Goal: Transaction & Acquisition: Purchase product/service

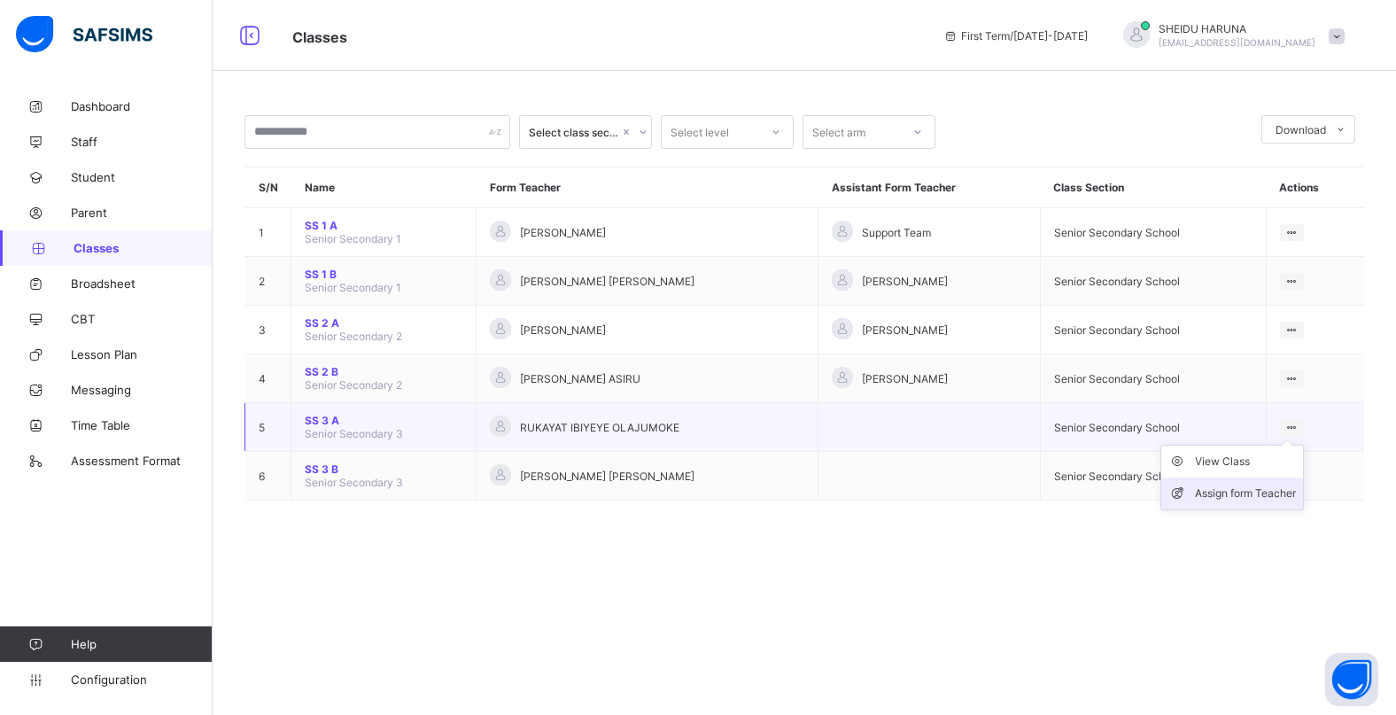
click at [1269, 494] on div "Assign form Teacher" at bounding box center [1245, 493] width 101 height 18
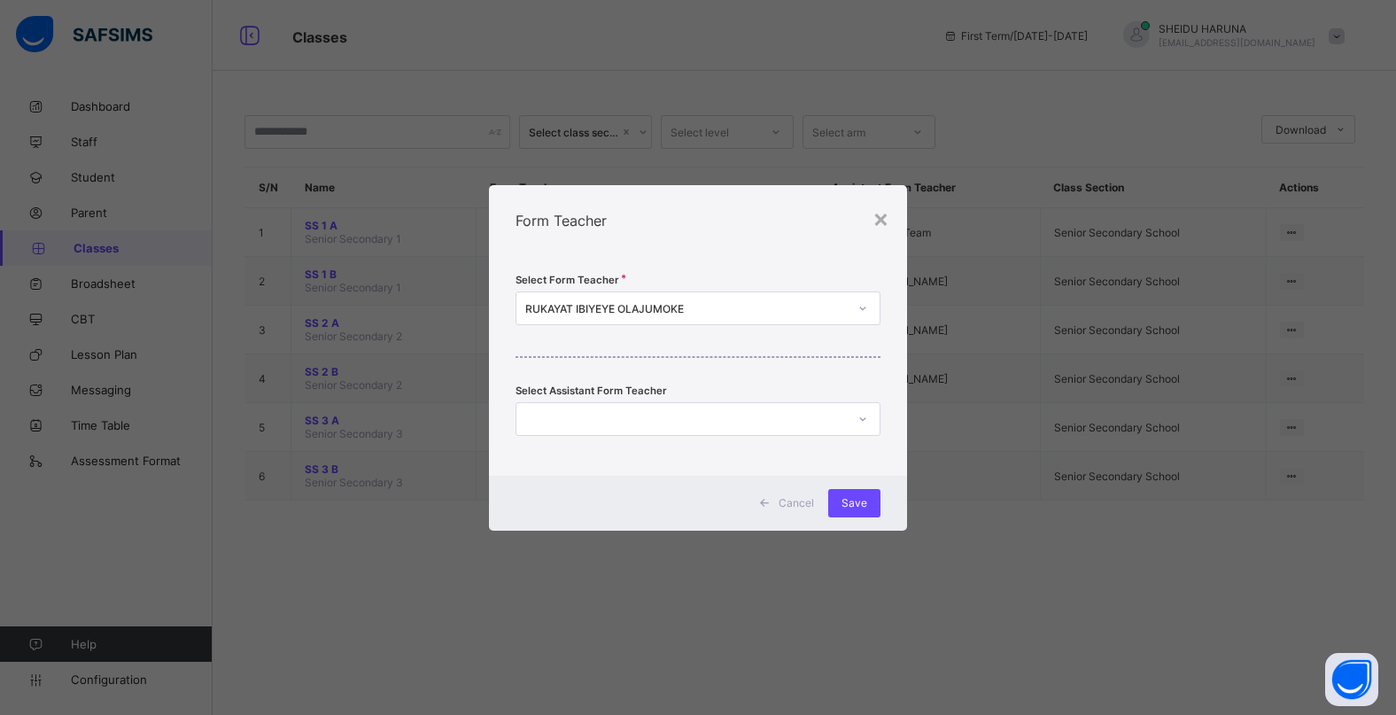
click at [864, 306] on icon at bounding box center [862, 308] width 11 height 18
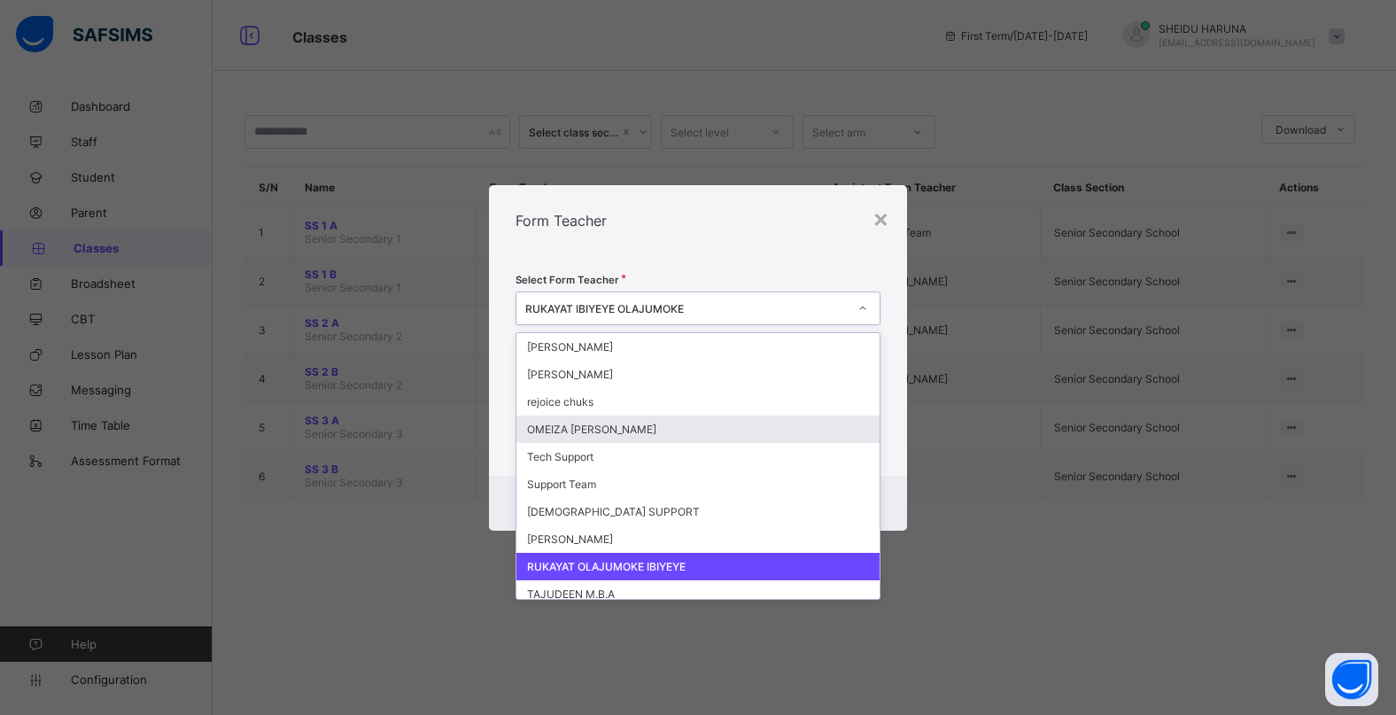
click at [577, 435] on div "OMEIZA MOMOH" at bounding box center [698, 428] width 364 height 27
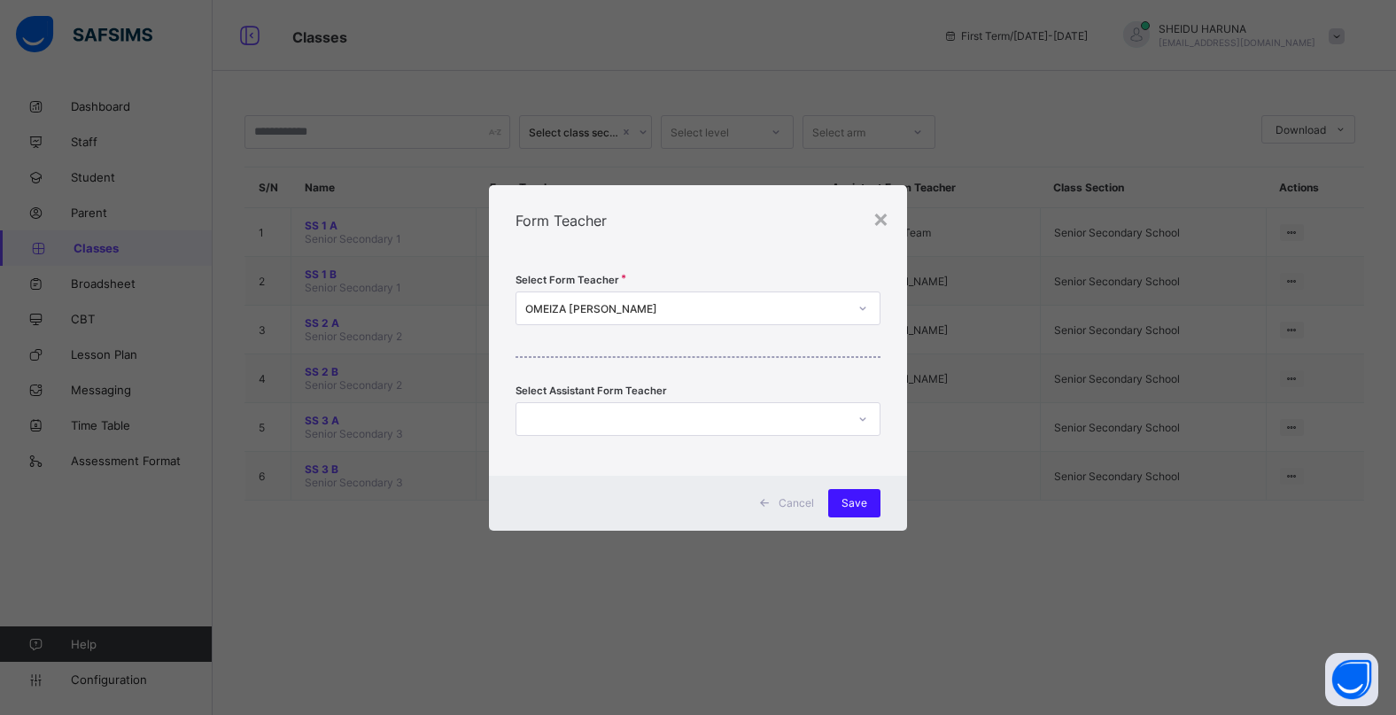
click at [854, 504] on span "Save" at bounding box center [854, 502] width 26 height 13
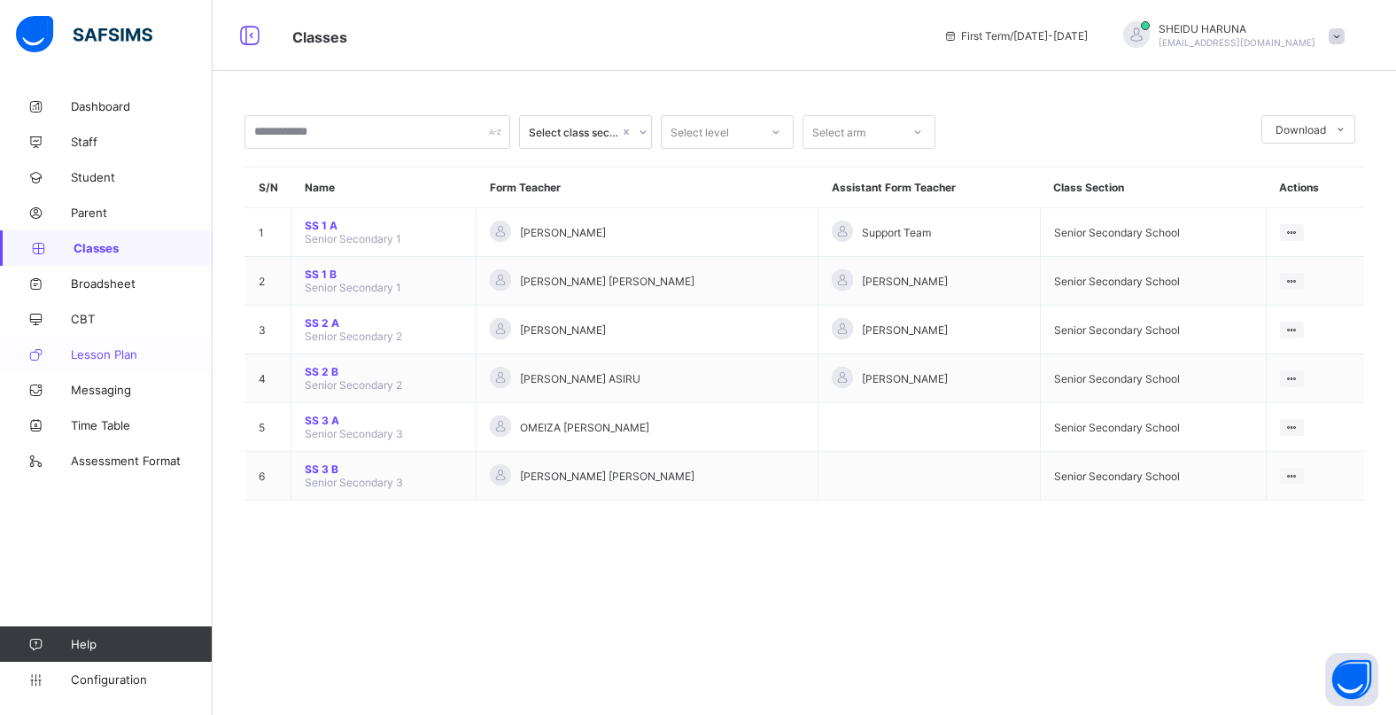
click at [89, 360] on span "Lesson Plan" at bounding box center [142, 354] width 142 height 14
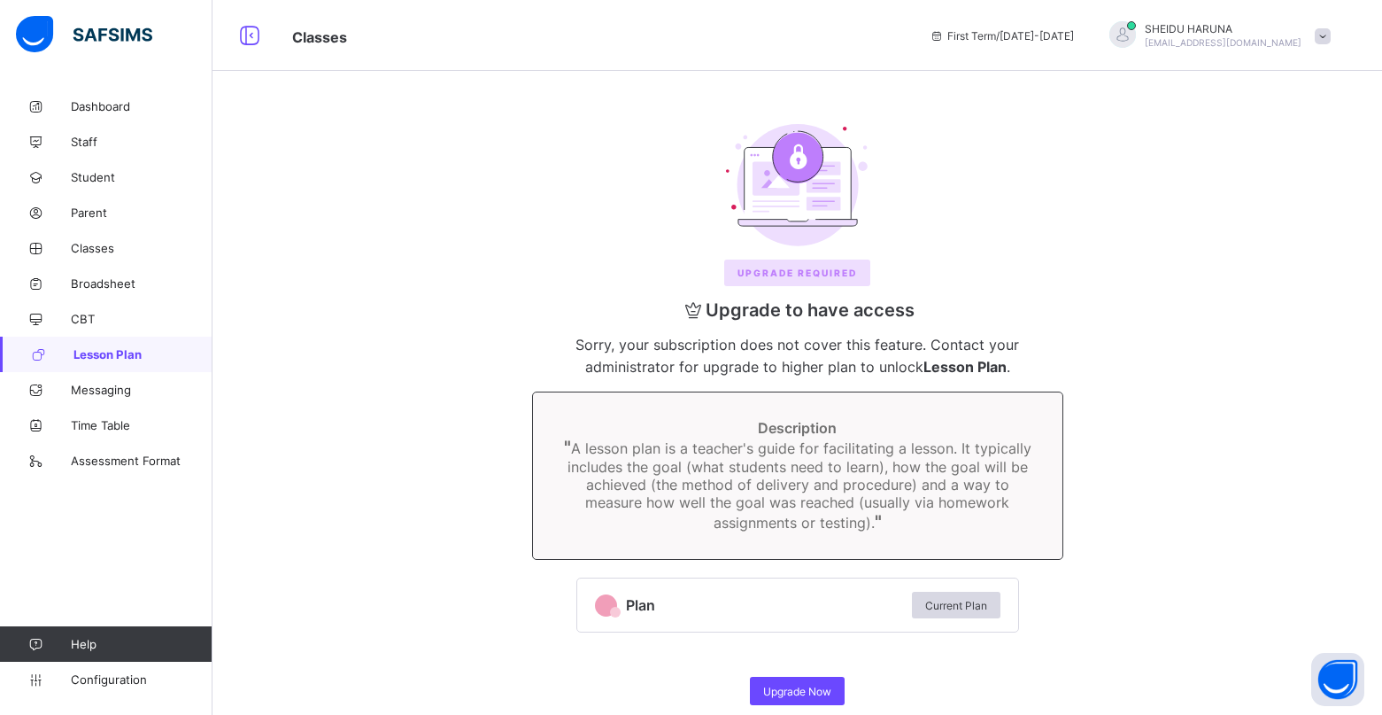
click at [749, 447] on span "" A lesson plan is a teacher's guide for facilitating a lesson. It typically in…" at bounding box center [798, 485] width 468 height 92
drag, startPoint x: 749, startPoint y: 447, endPoint x: 817, endPoint y: 275, distance: 185.7
click at [817, 275] on span "Upgrade REQUIRED" at bounding box center [798, 272] width 120 height 11
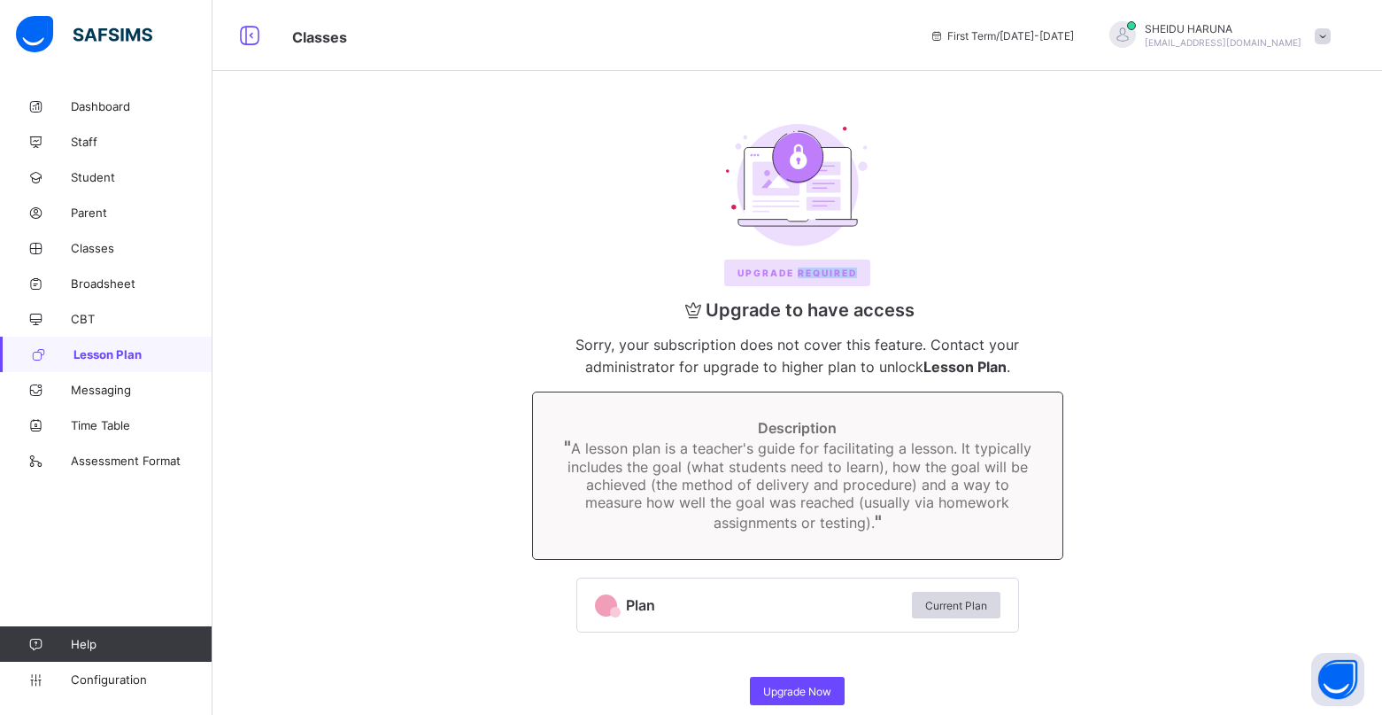
drag, startPoint x: 817, startPoint y: 275, endPoint x: 811, endPoint y: 146, distance: 128.6
click at [811, 146] on img at bounding box center [797, 185] width 143 height 122
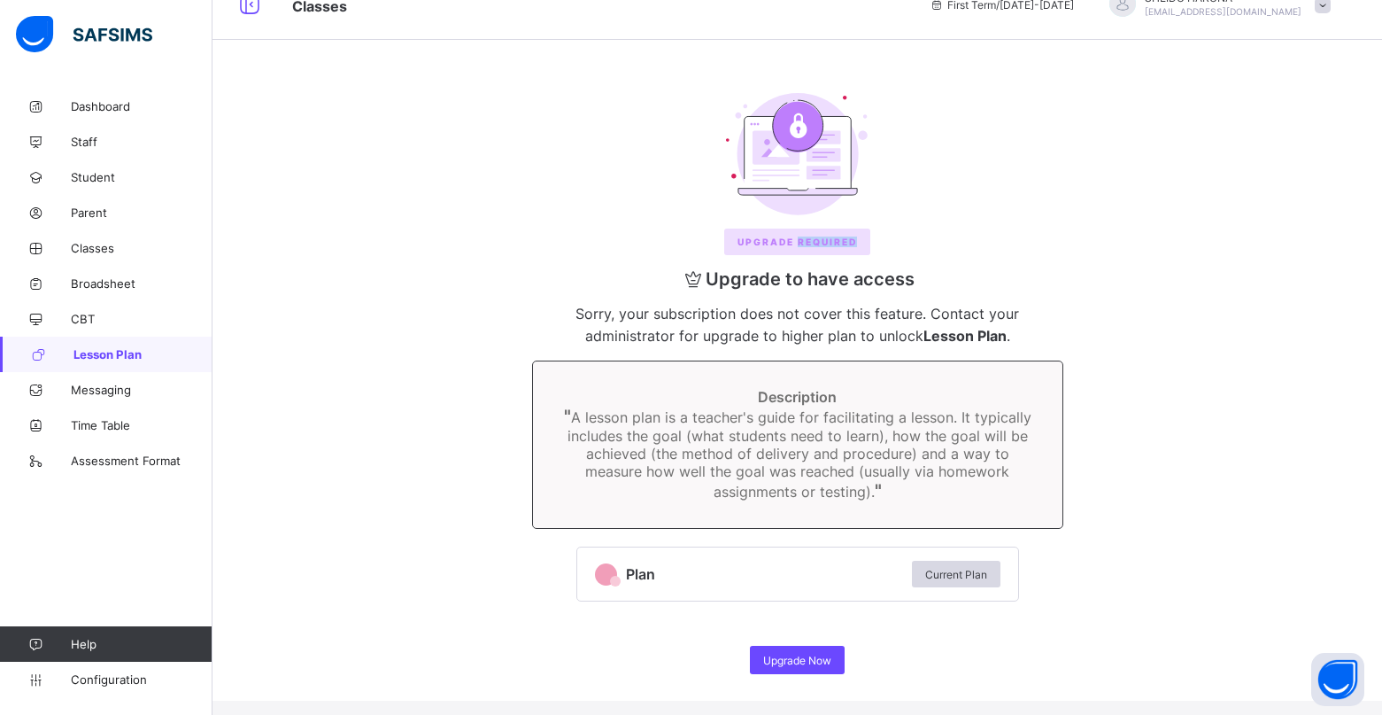
scroll to position [35, 0]
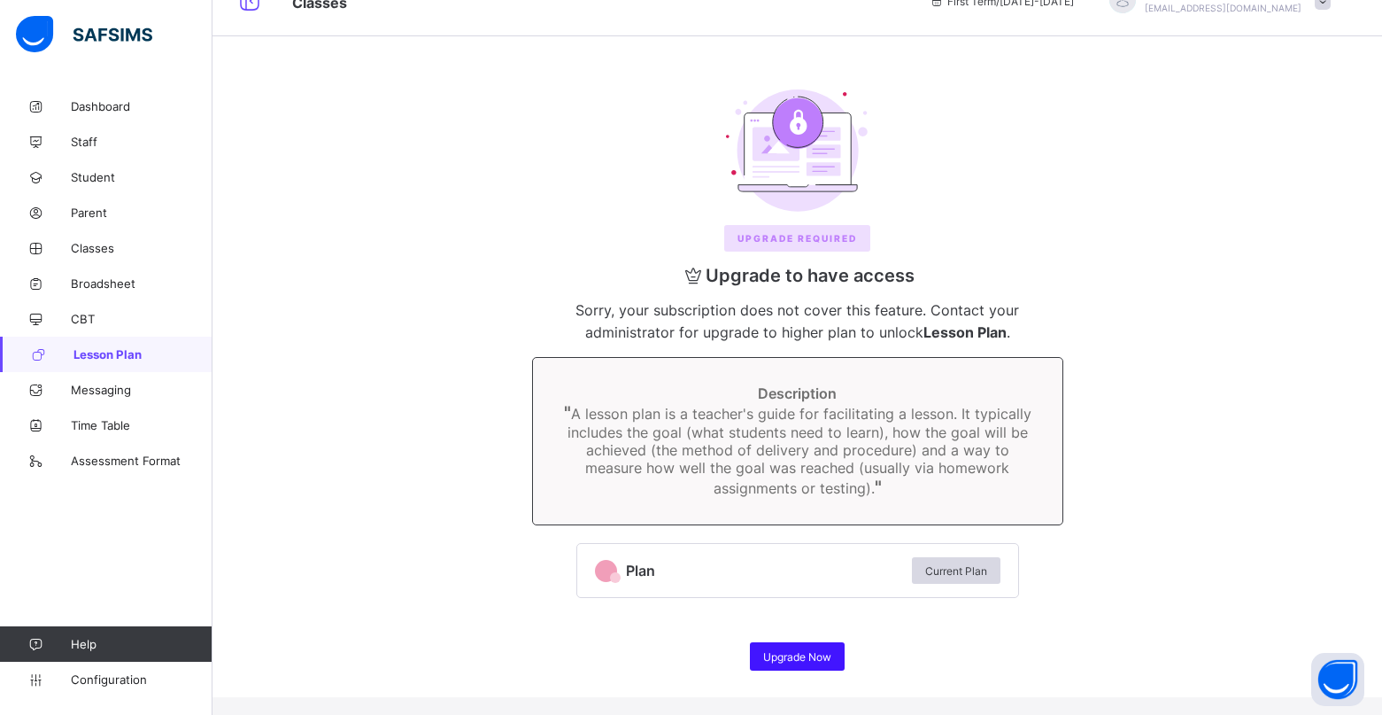
click at [824, 655] on span "Upgrade Now" at bounding box center [797, 656] width 68 height 13
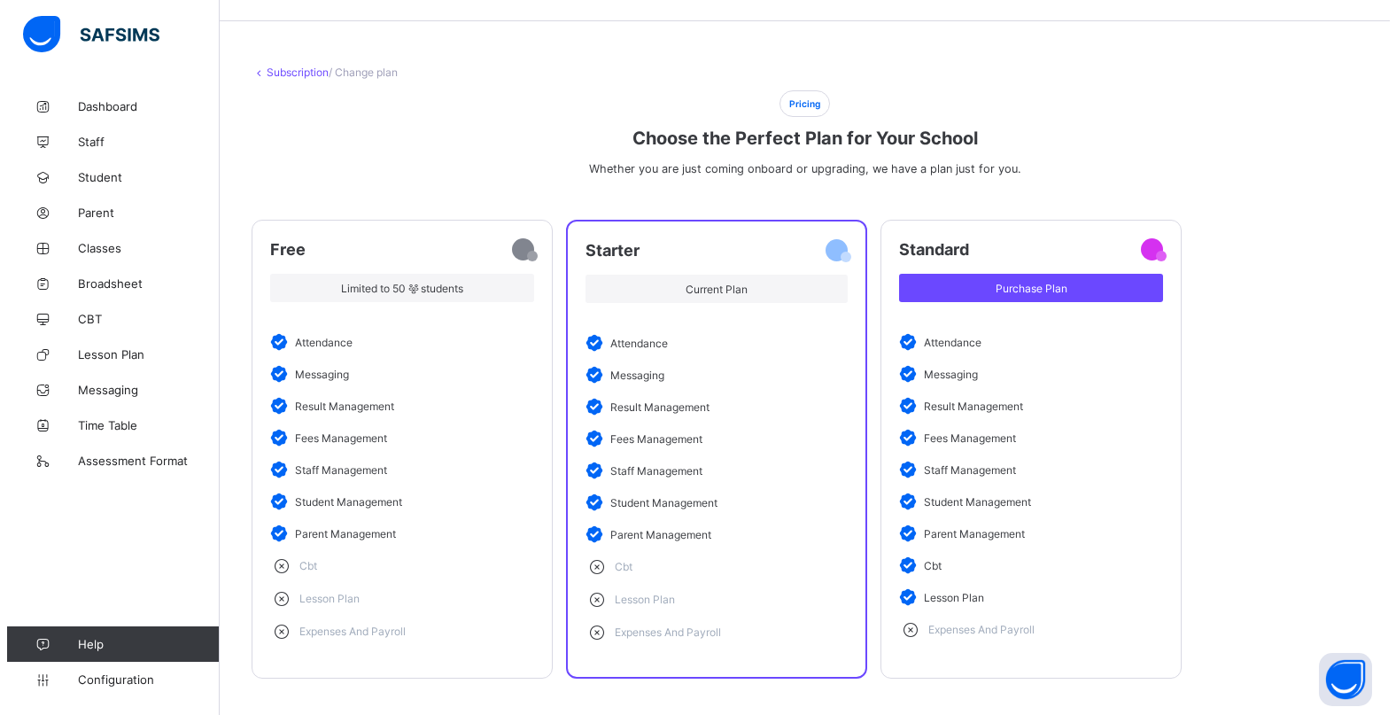
scroll to position [71, 0]
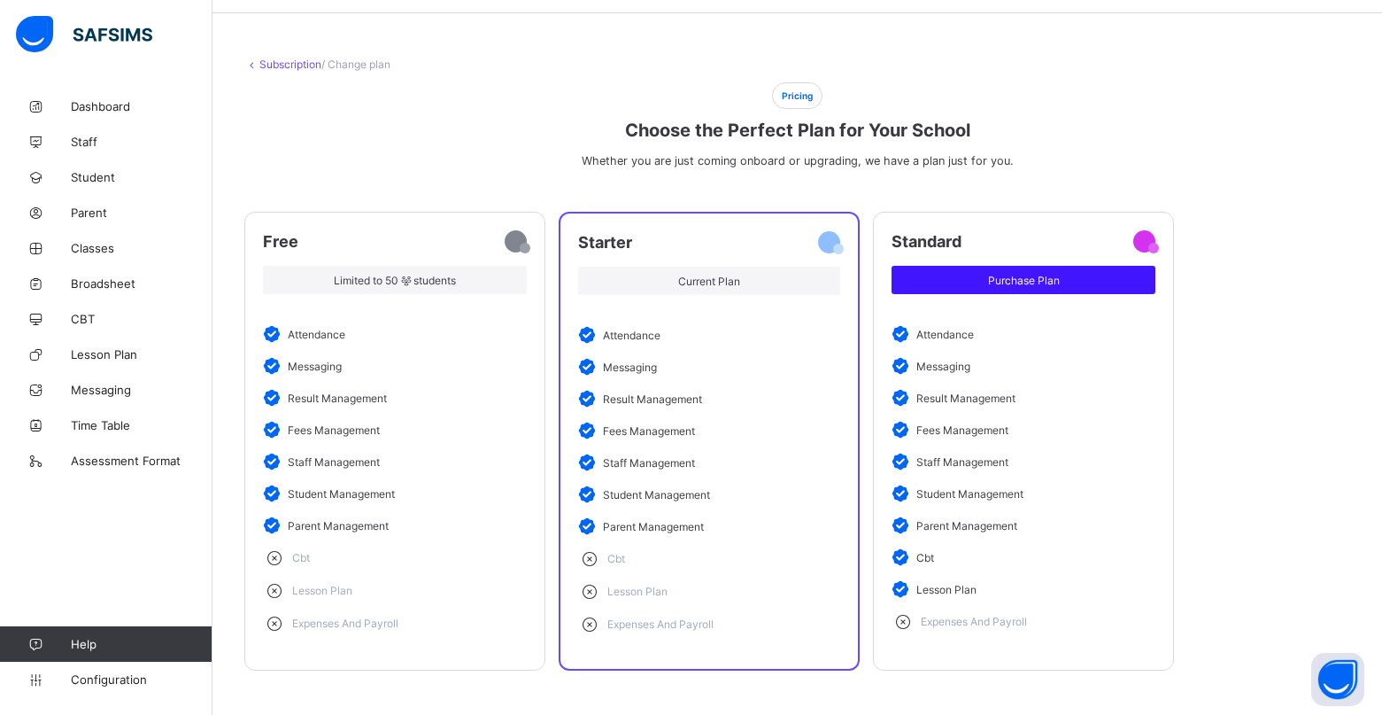
click at [1023, 274] on span "Purchase Plan" at bounding box center [1023, 280] width 237 height 13
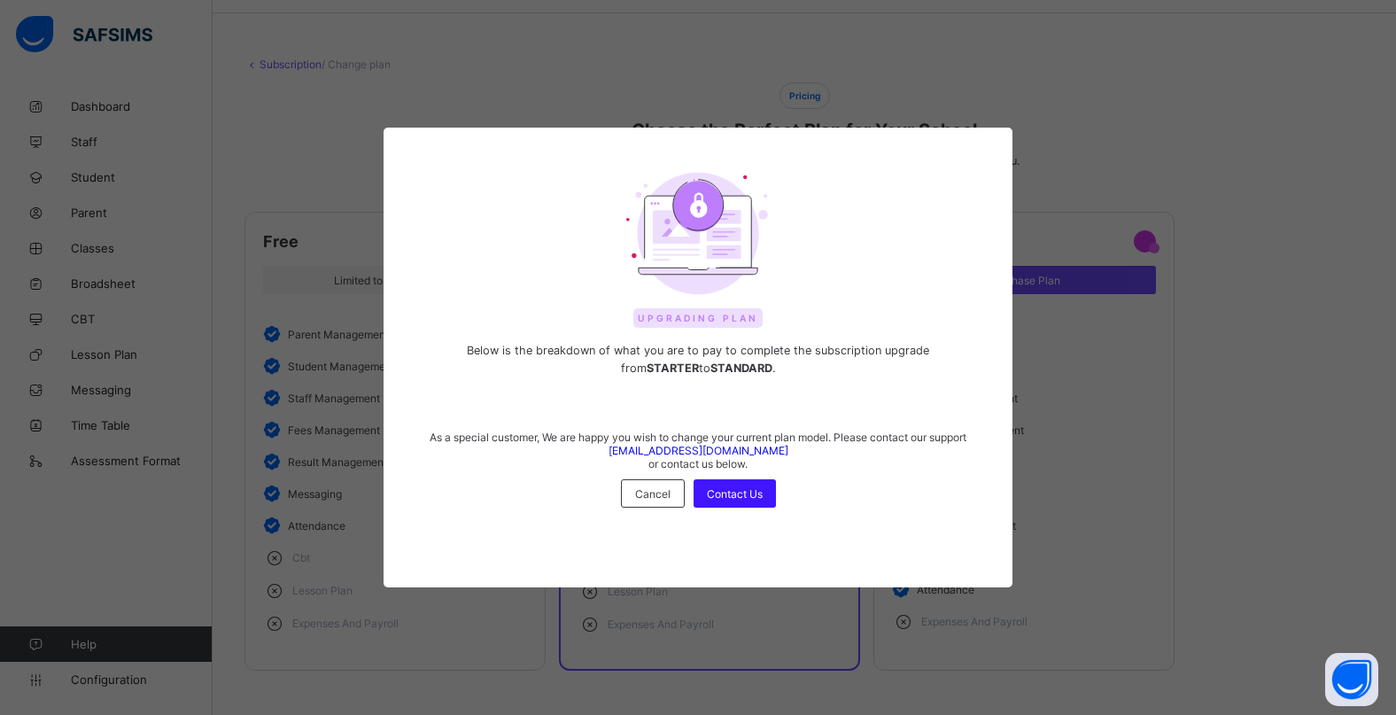
click at [721, 495] on span "Contact Us" at bounding box center [735, 493] width 56 height 13
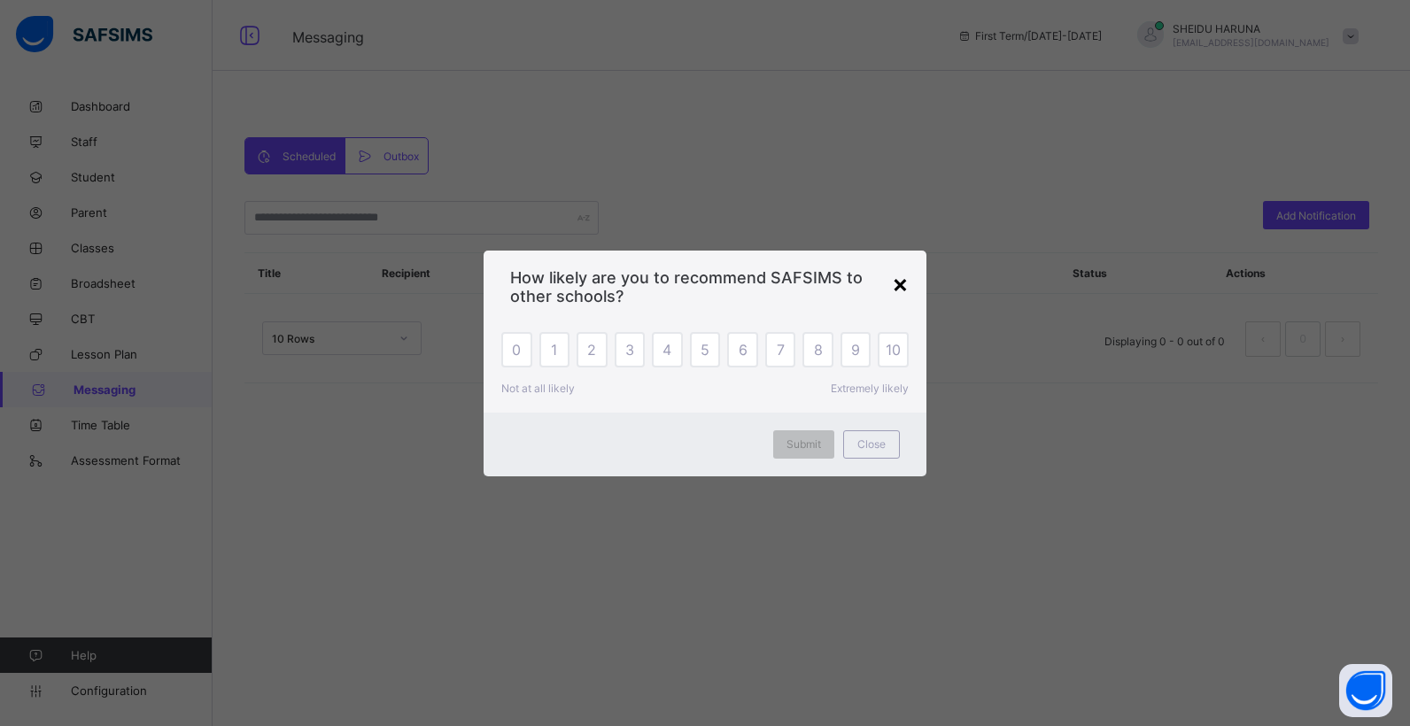
click at [897, 283] on div "×" at bounding box center [900, 283] width 17 height 30
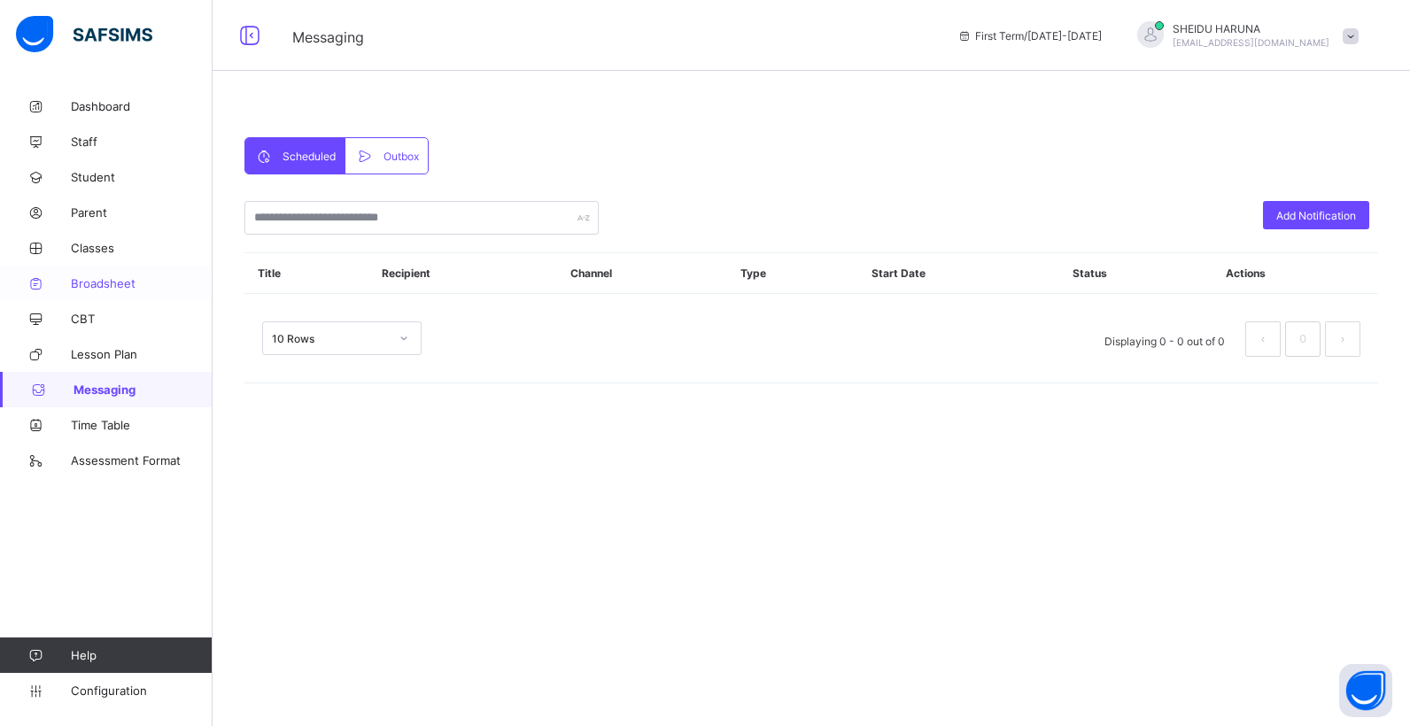
click at [91, 288] on span "Broadsheet" at bounding box center [142, 283] width 142 height 14
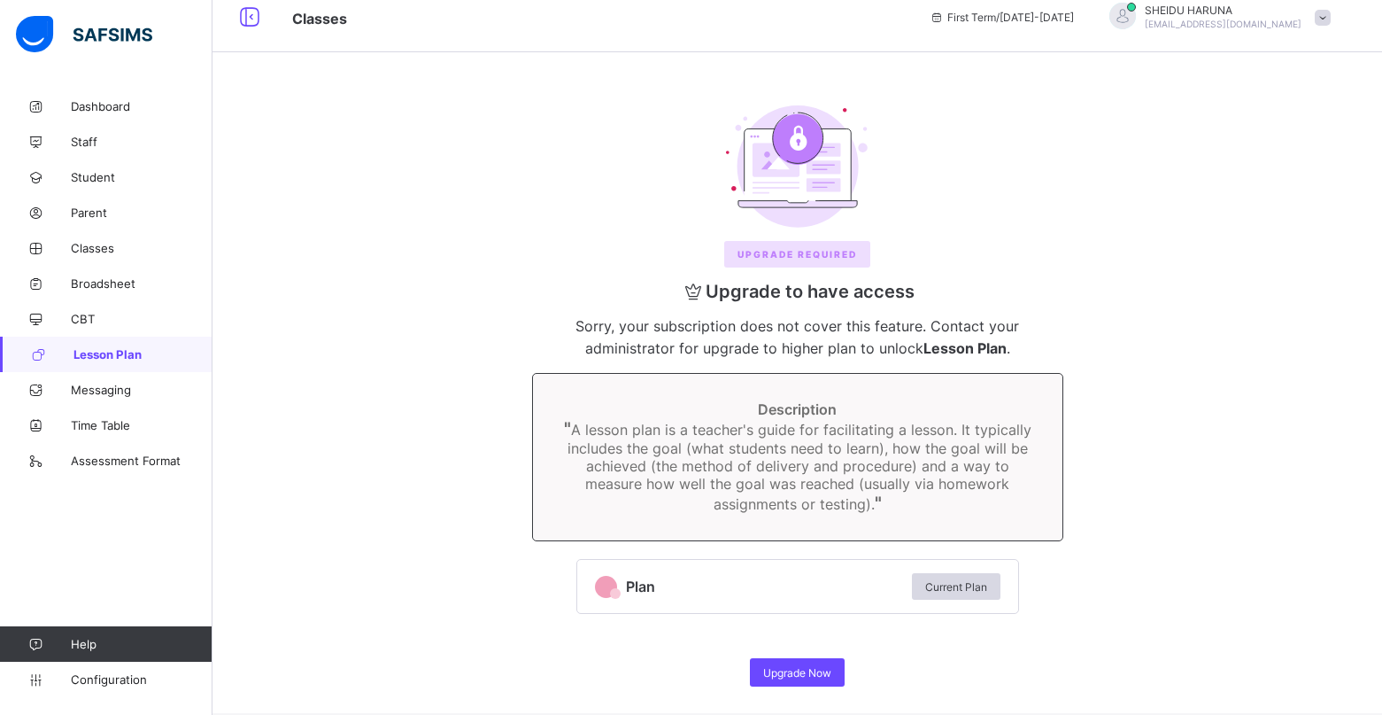
scroll to position [35, 0]
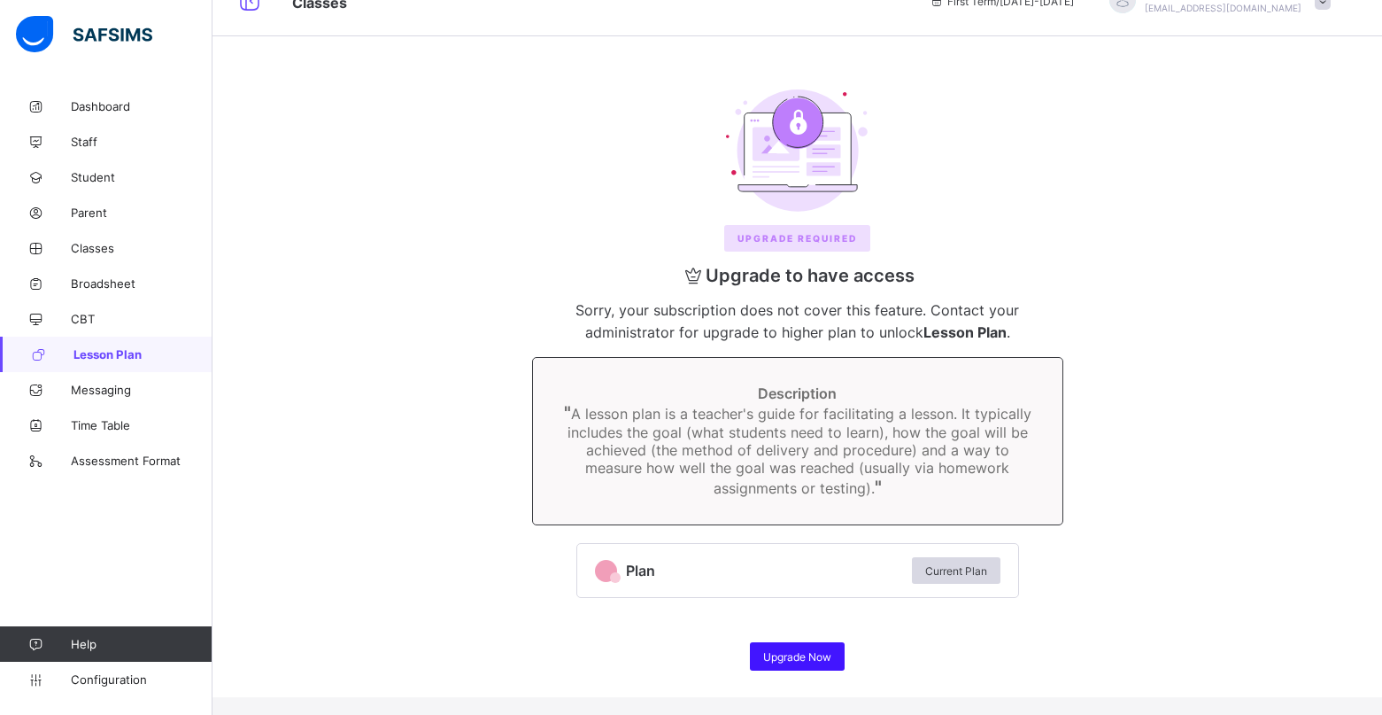
click at [778, 650] on span "Upgrade Now" at bounding box center [797, 656] width 68 height 13
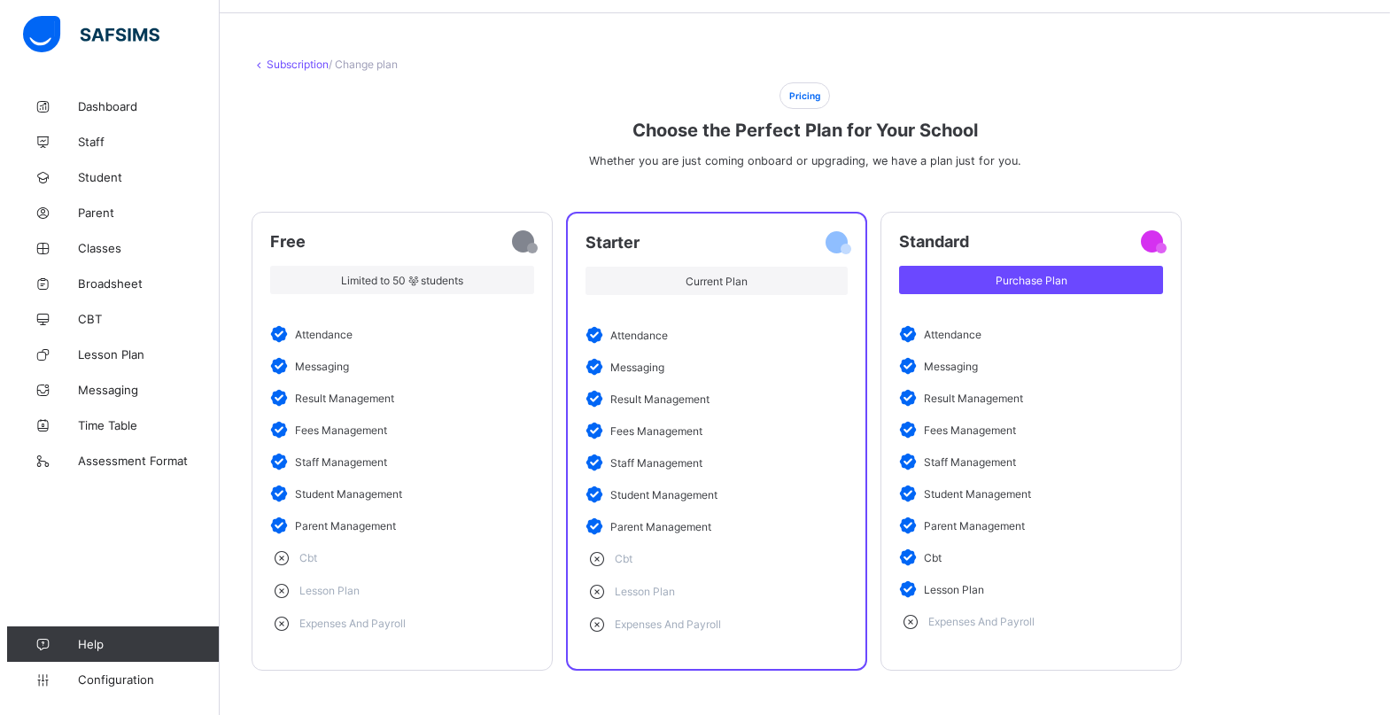
scroll to position [71, 0]
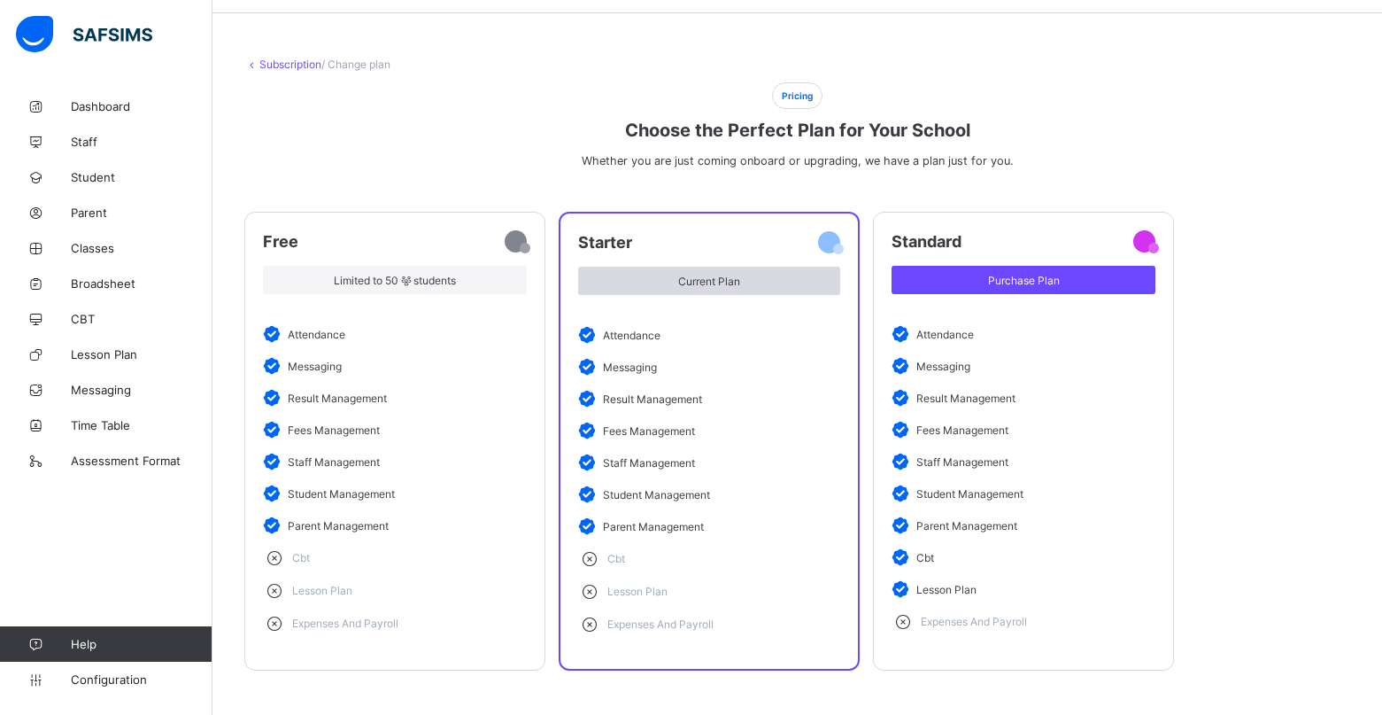
click at [691, 275] on span "Current Plan" at bounding box center [710, 281] width 236 height 13
click at [712, 275] on span "Current Plan" at bounding box center [710, 281] width 236 height 13
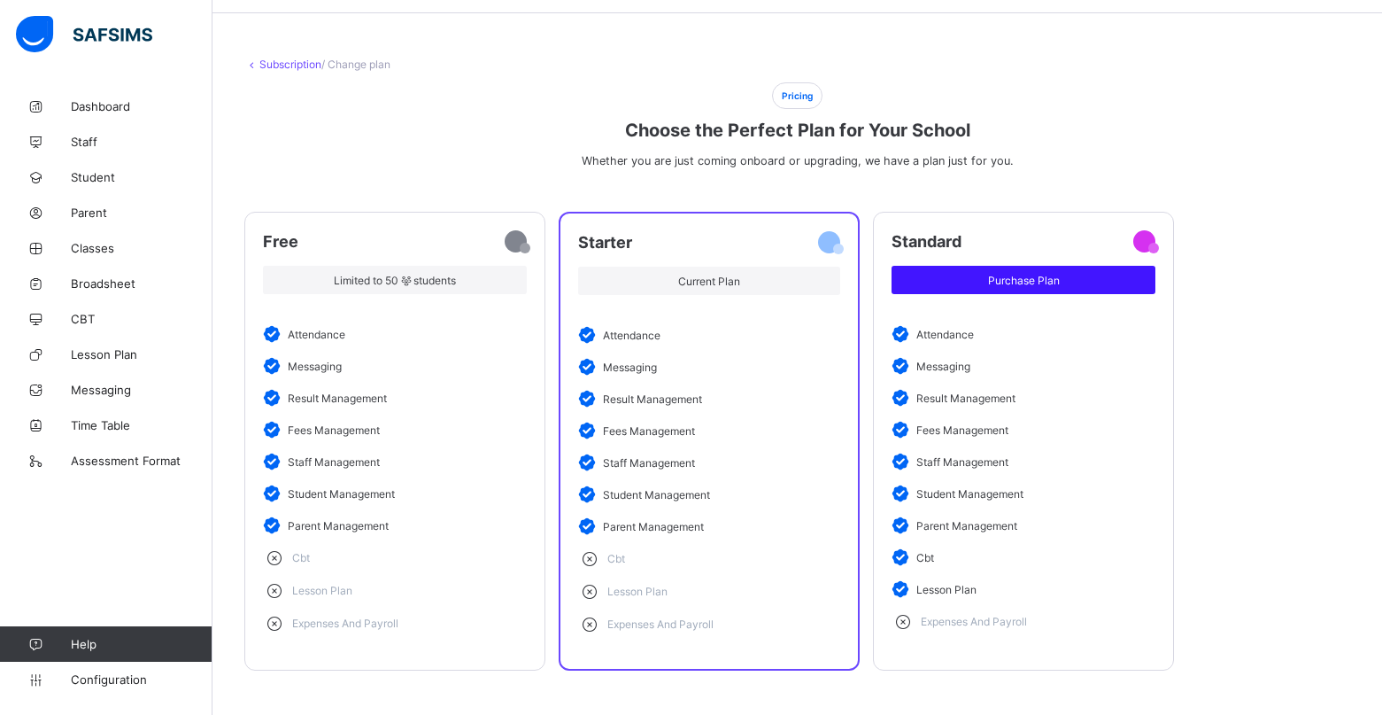
click at [1048, 274] on span "Purchase Plan" at bounding box center [1023, 280] width 237 height 13
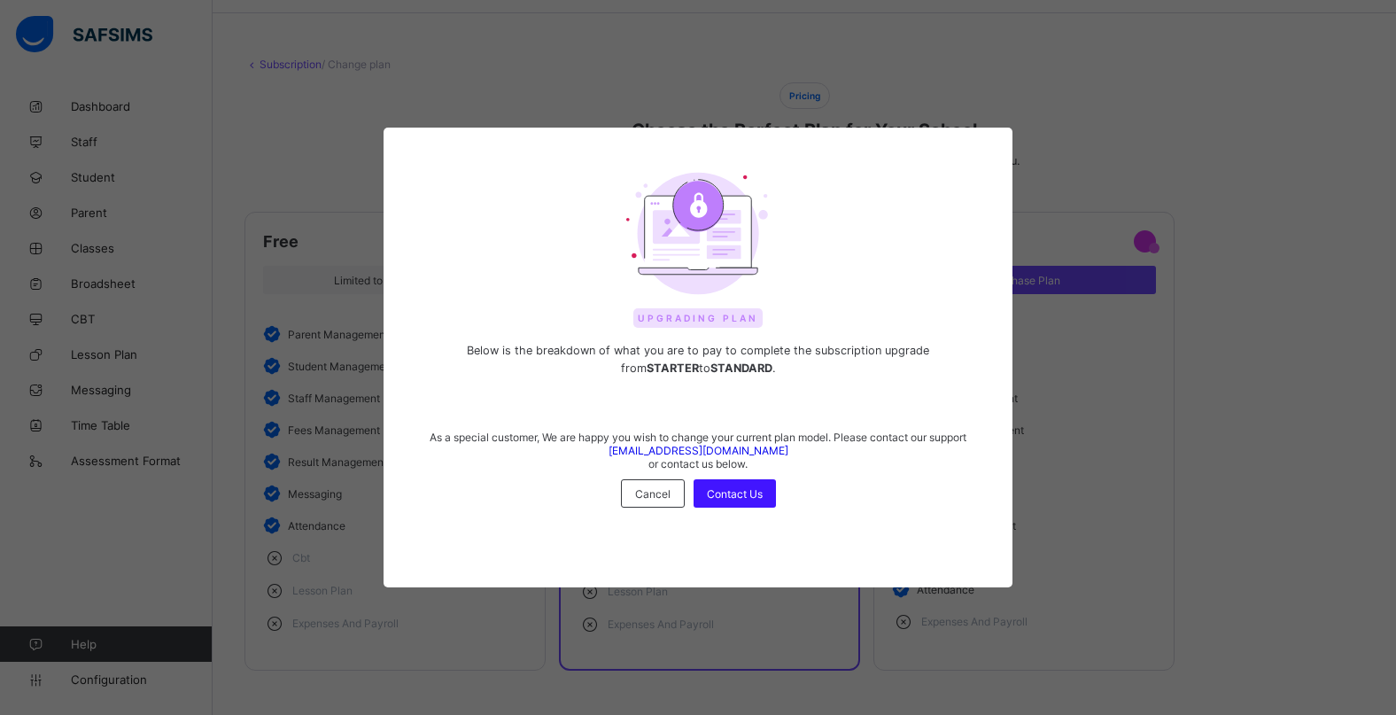
click at [712, 496] on span "Contact Us" at bounding box center [735, 493] width 56 height 13
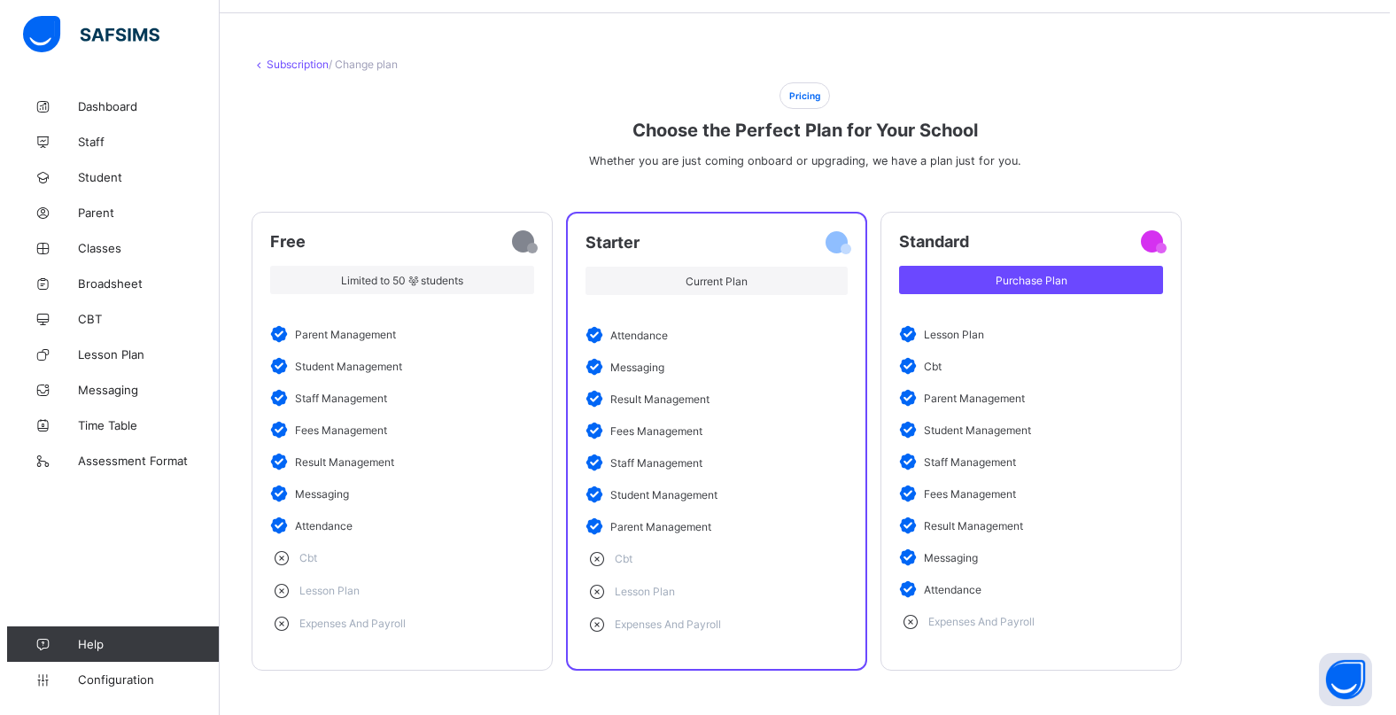
scroll to position [71, 0]
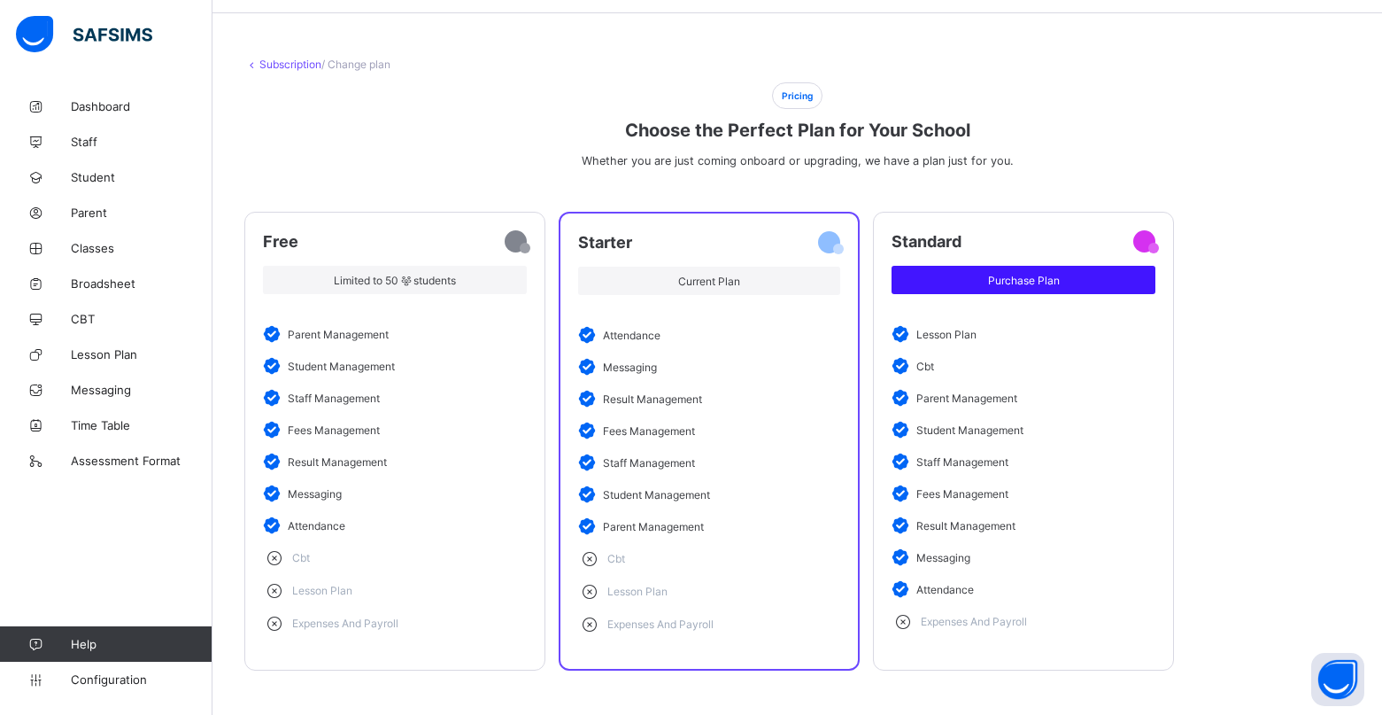
click at [1019, 274] on span "Purchase Plan" at bounding box center [1023, 280] width 237 height 13
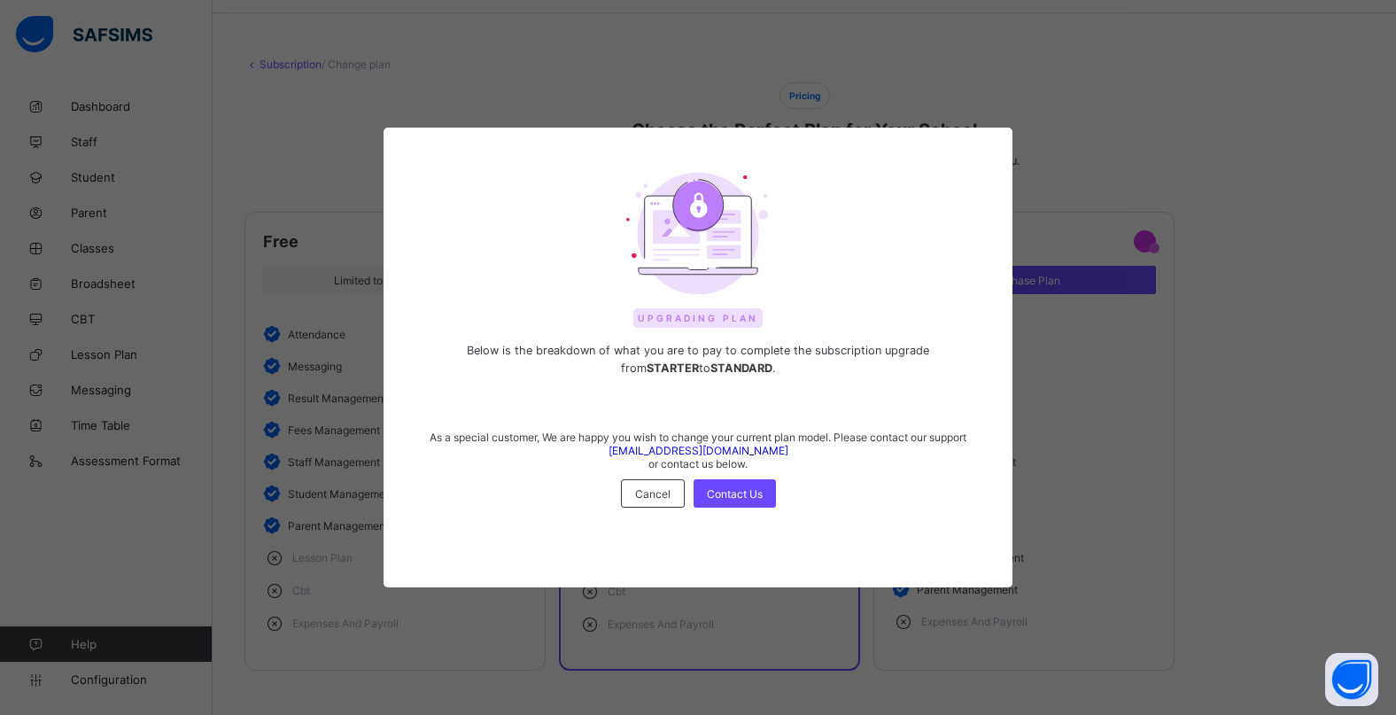
click at [691, 453] on link "support@safsims.com" at bounding box center [698, 450] width 180 height 13
click at [691, 449] on link "support@safsims.com" at bounding box center [698, 450] width 180 height 13
click at [691, 449] on link "[EMAIL_ADDRESS][DOMAIN_NAME]" at bounding box center [698, 450] width 180 height 13
click at [716, 498] on span "Contact Us" at bounding box center [735, 493] width 56 height 13
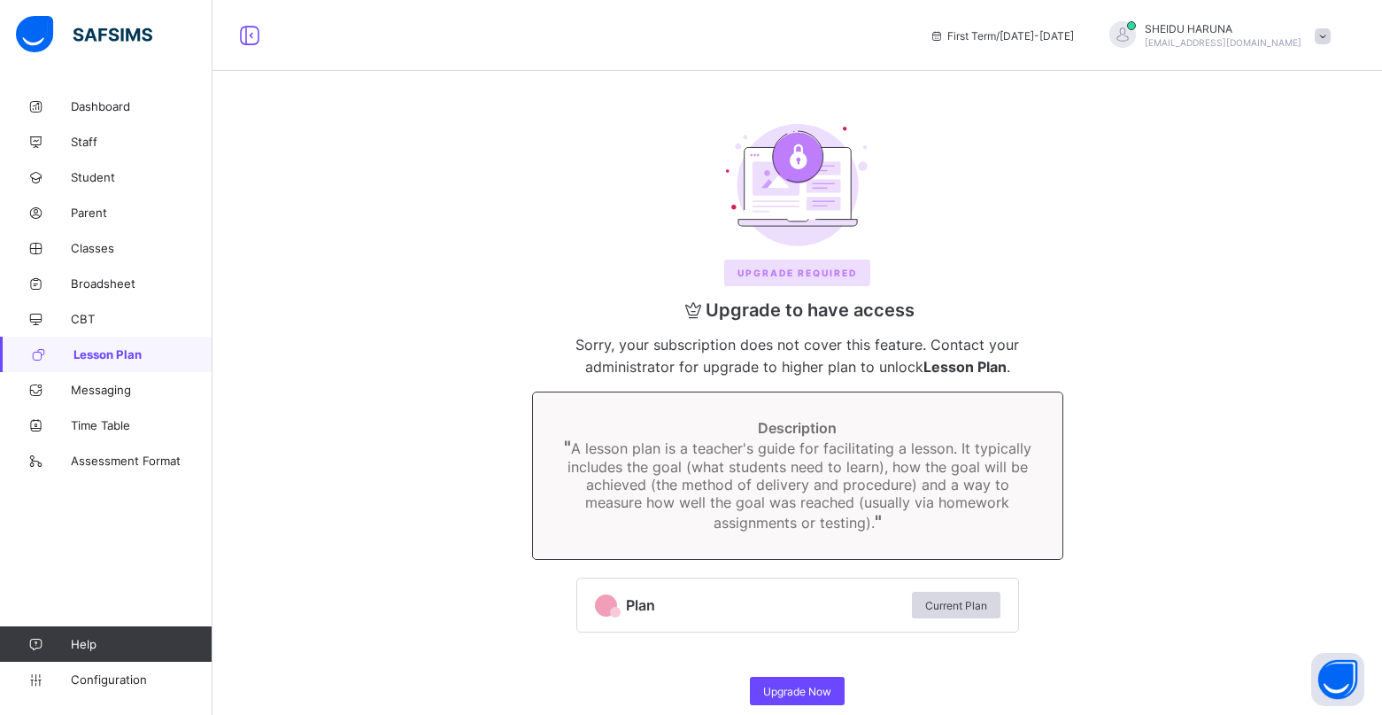
scroll to position [35, 0]
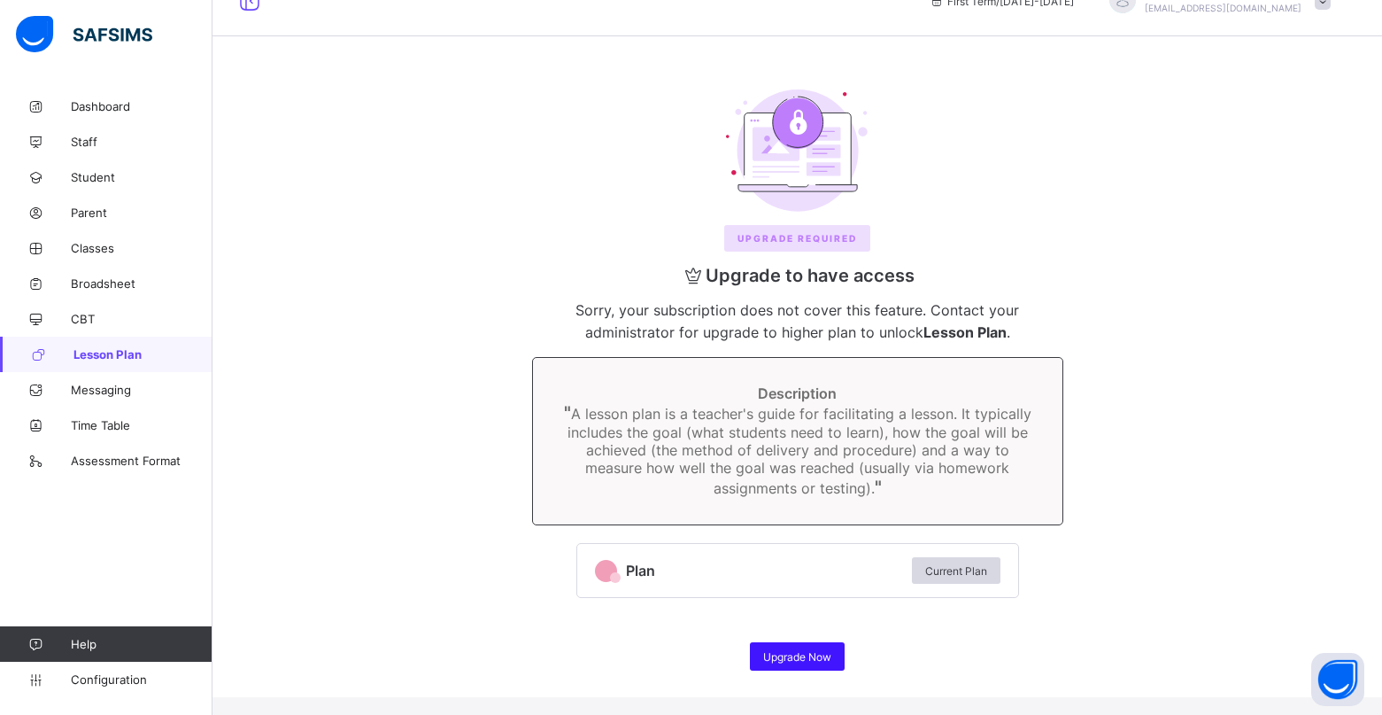
click at [816, 655] on span "Upgrade Now" at bounding box center [797, 656] width 68 height 13
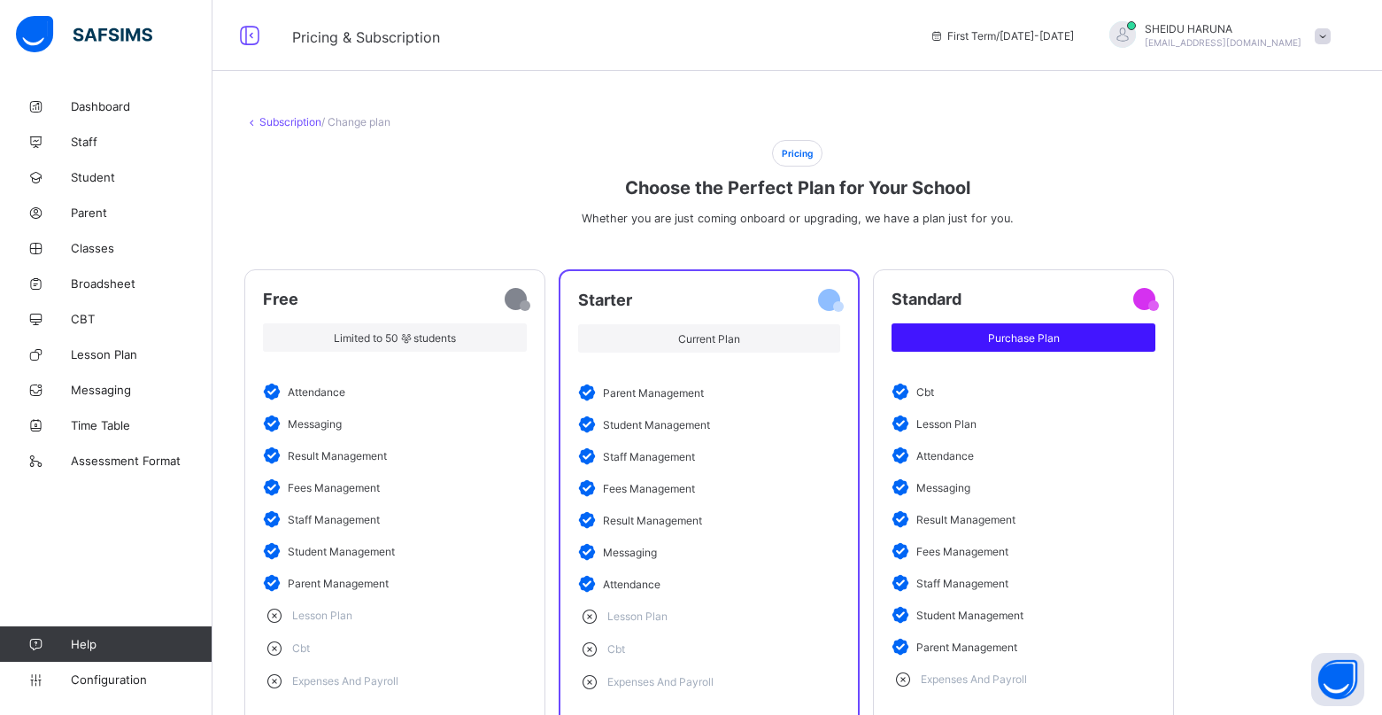
click at [1045, 340] on span "Purchase Plan" at bounding box center [1023, 337] width 237 height 13
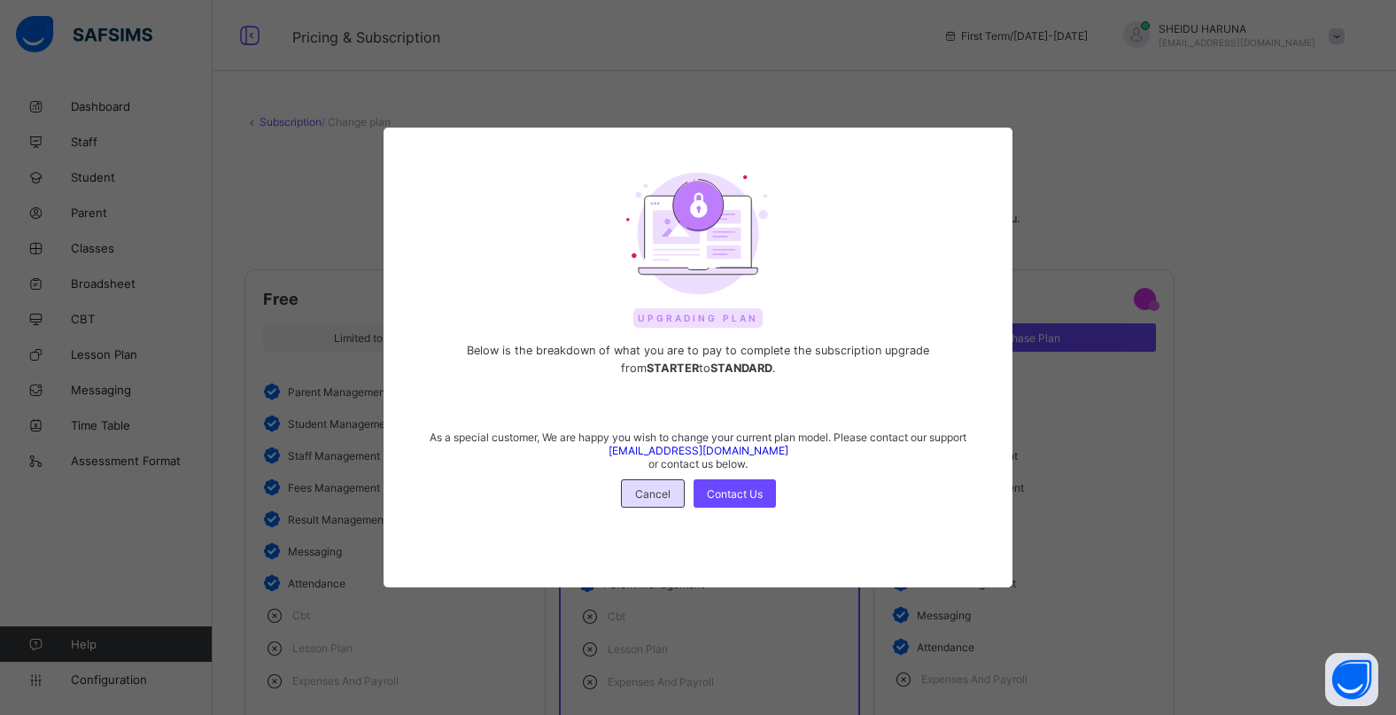
click at [643, 487] on span "Cancel" at bounding box center [652, 493] width 35 height 13
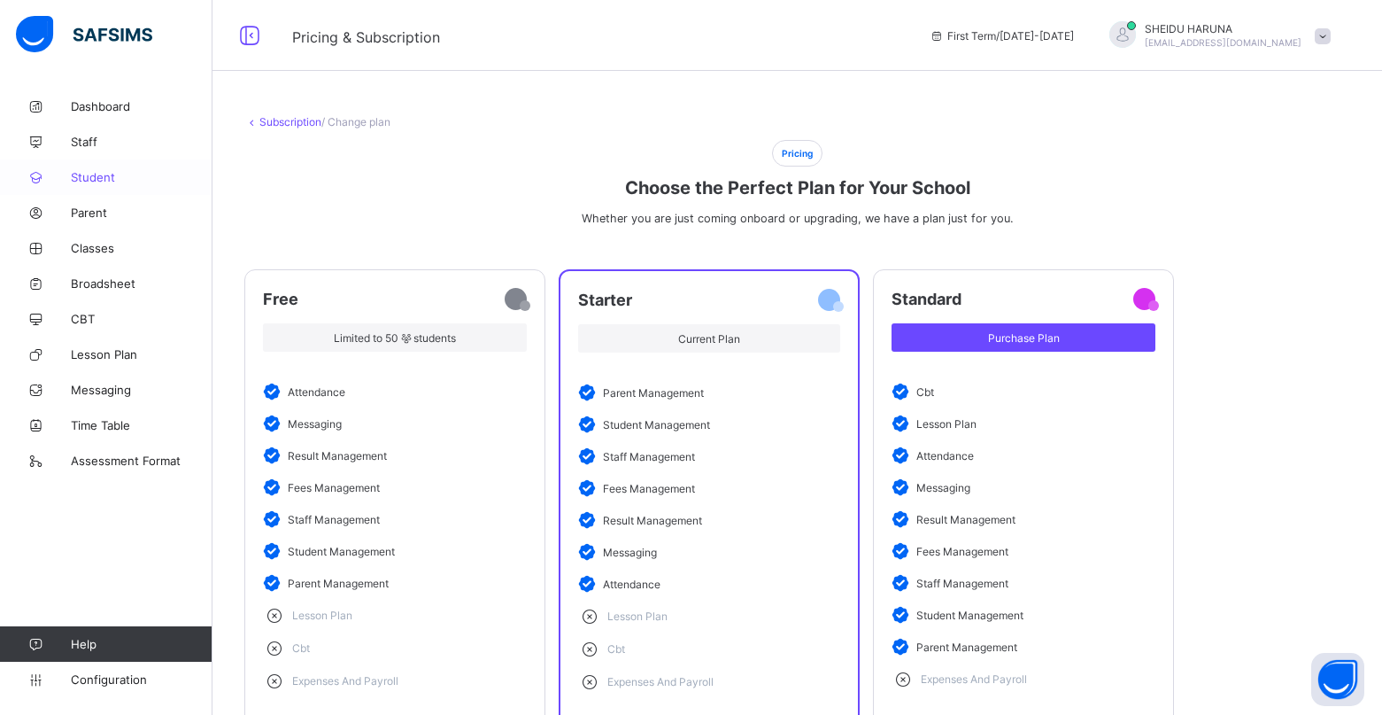
click at [79, 179] on span "Student" at bounding box center [142, 177] width 142 height 14
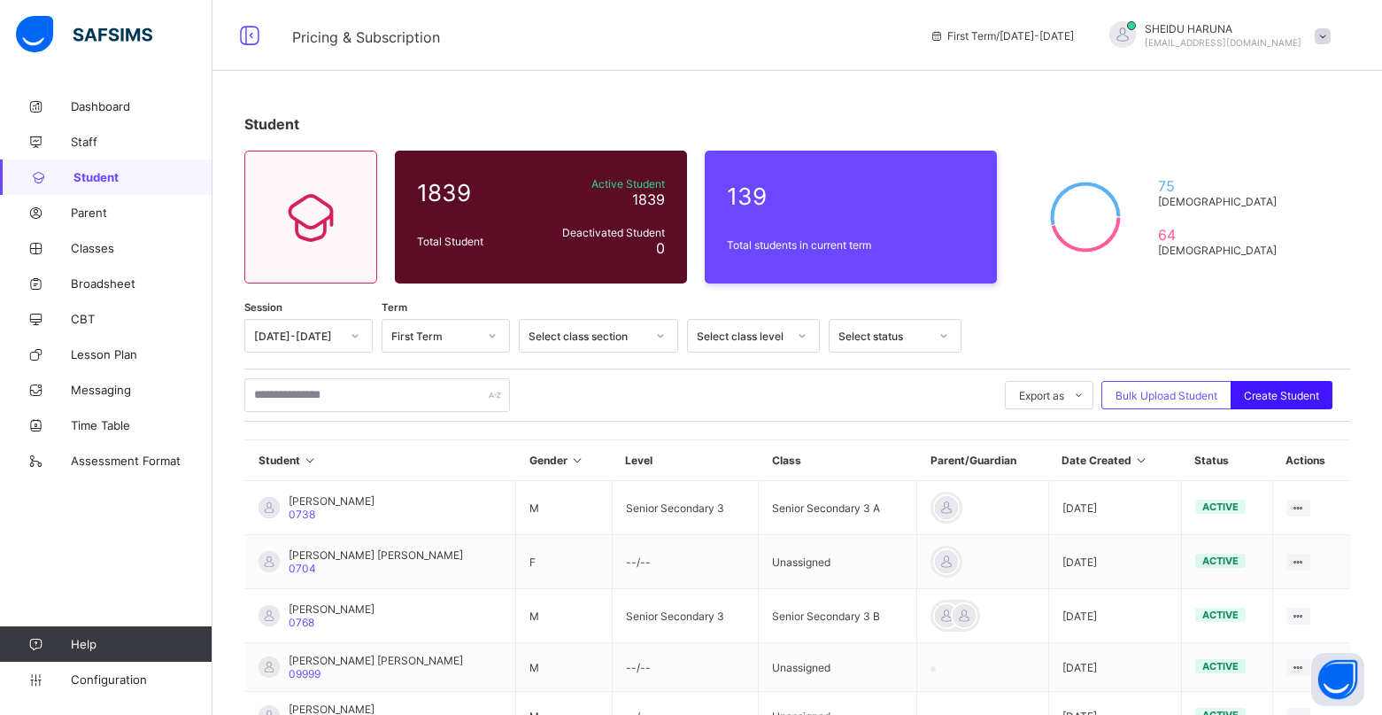
click at [1287, 393] on span "Create Student" at bounding box center [1281, 395] width 75 height 13
select select "**"
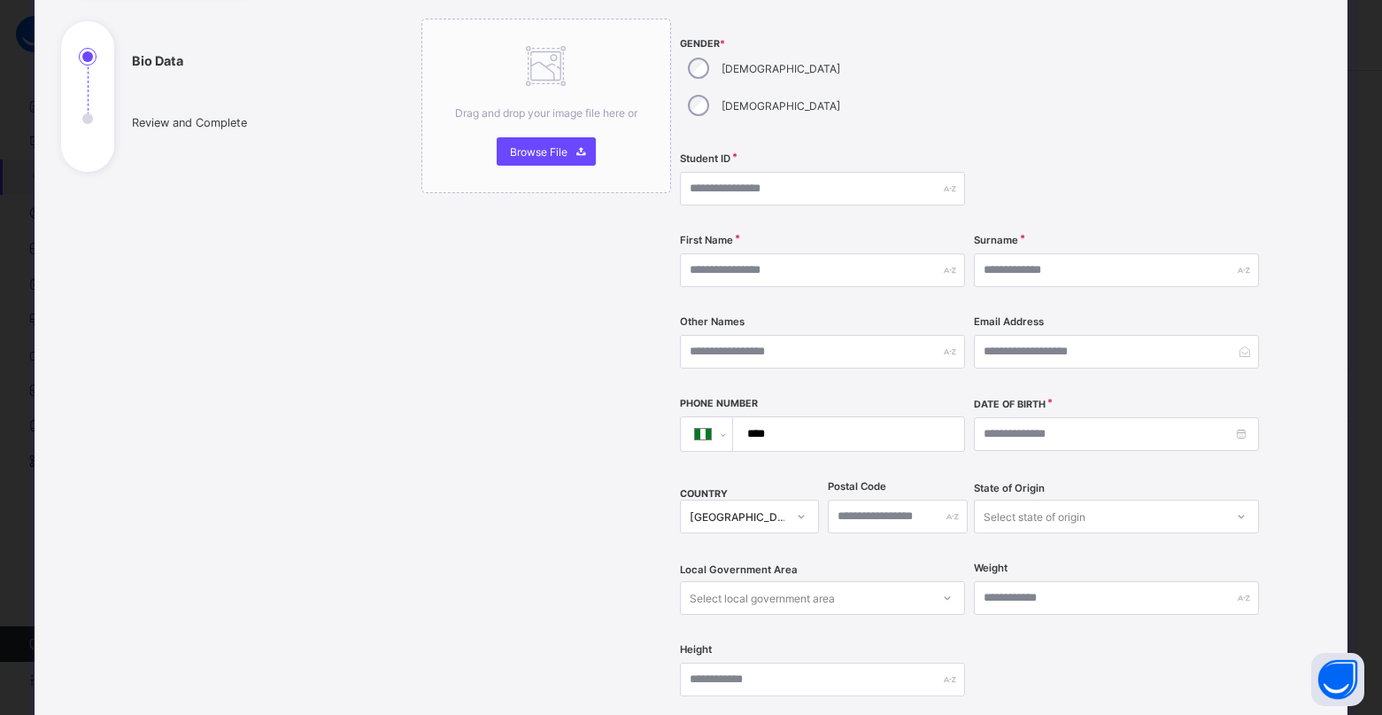
scroll to position [376, 0]
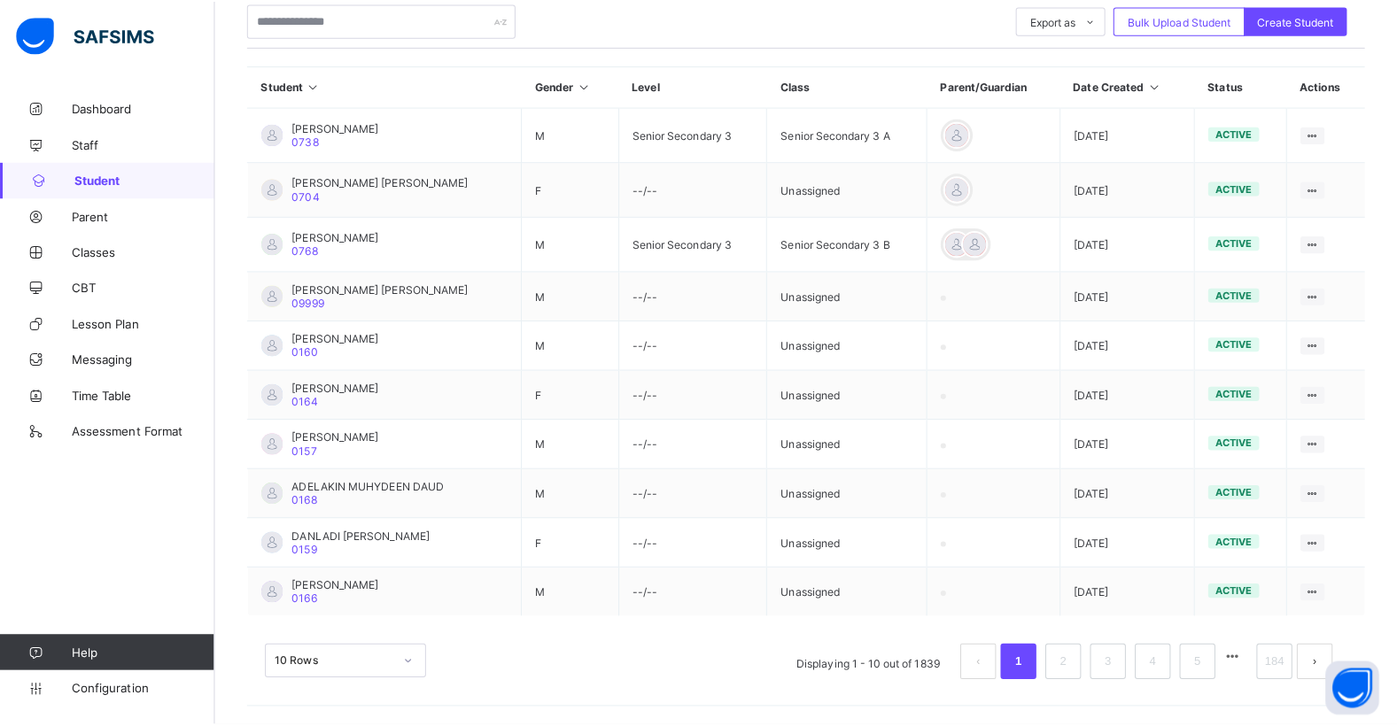
scroll to position [364, 0]
